Goal: Task Accomplishment & Management: Complete application form

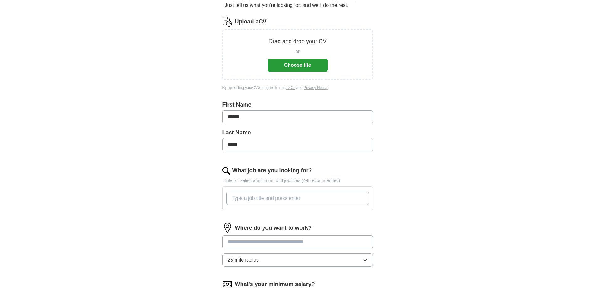
scroll to position [94, 0]
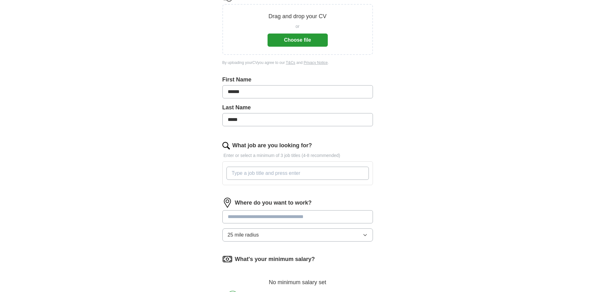
click at [263, 174] on input "What job are you looking for?" at bounding box center [297, 173] width 142 height 13
click at [262, 174] on input "What job are you looking for?" at bounding box center [297, 173] width 142 height 13
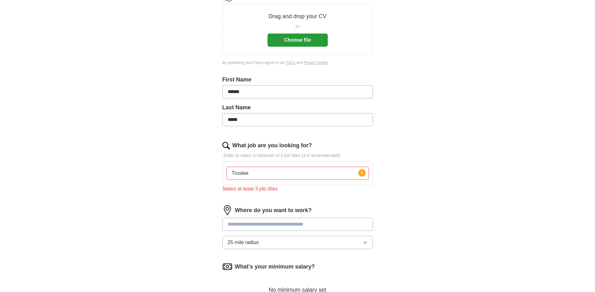
click at [301, 187] on div "What job are you looking for? Enter or select a minimum of 3 job titles (4-8 re…" at bounding box center [297, 169] width 151 height 56
click at [254, 172] on input "Trustee" at bounding box center [297, 173] width 142 height 13
type input "Trustee/ Non-executive director - finance"
click at [262, 224] on input at bounding box center [297, 224] width 151 height 13
click at [251, 223] on input at bounding box center [297, 224] width 151 height 13
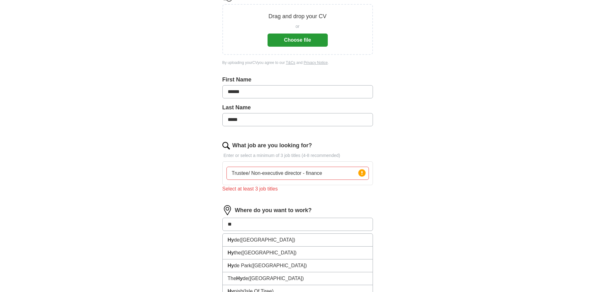
type input "*"
type input "**********"
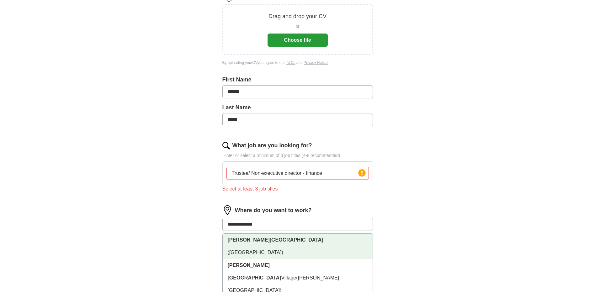
click at [255, 242] on strong "[PERSON_NAME][GEOGRAPHIC_DATA]" at bounding box center [276, 239] width 96 height 5
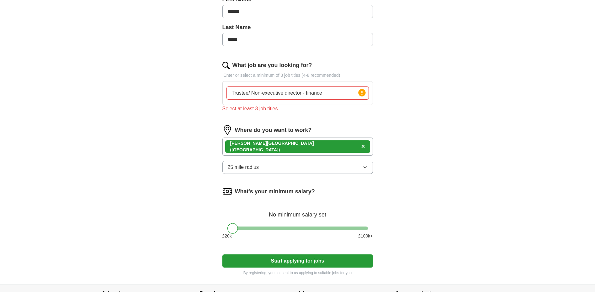
scroll to position [188, 0]
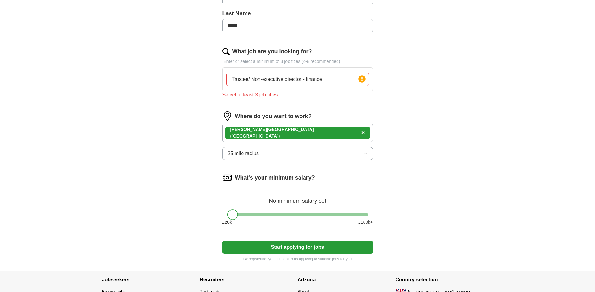
click at [282, 247] on button "Start applying for jobs" at bounding box center [297, 247] width 151 height 13
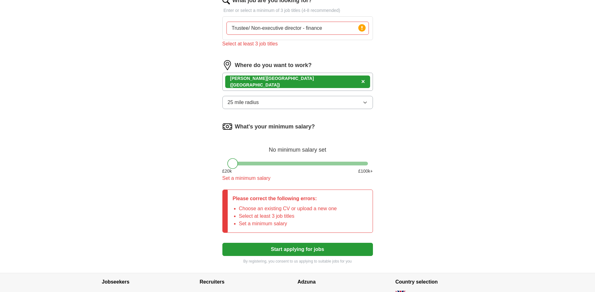
scroll to position [227, 0]
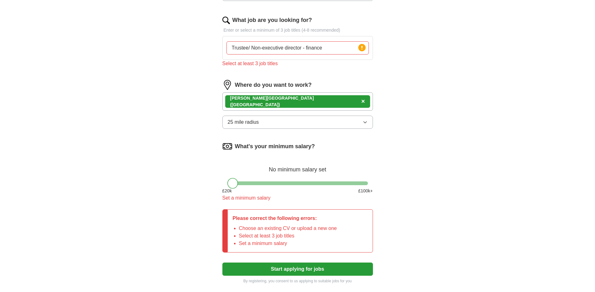
click at [380, 217] on div "Let ApplyIQ do the hard work of searching and applying for jobs. Just tell us w…" at bounding box center [297, 60] width 201 height 466
click at [228, 181] on div at bounding box center [232, 183] width 11 height 11
click at [233, 181] on div at bounding box center [232, 183] width 11 height 11
click at [231, 196] on div "Set a minimum salary" at bounding box center [297, 198] width 151 height 8
click at [260, 193] on div "£ 20 k £ 100 k+" at bounding box center [297, 191] width 151 height 7
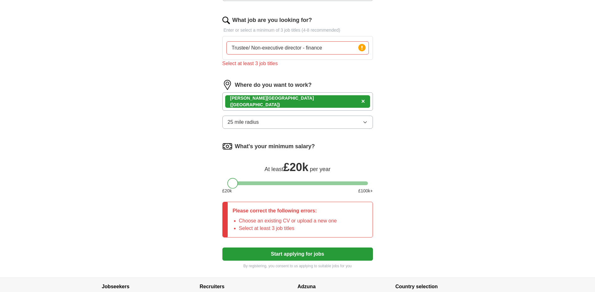
drag, startPoint x: 237, startPoint y: 183, endPoint x: 237, endPoint y: 187, distance: 3.5
click at [237, 187] on div "What's your minimum salary? At least £ 20k per year £ 20 k £ 100 k+" at bounding box center [297, 170] width 151 height 58
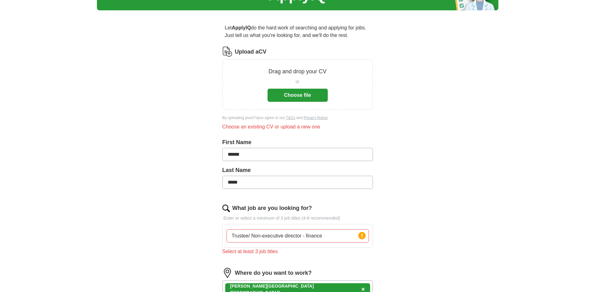
scroll to position [0, 0]
